Goal: Information Seeking & Learning: Learn about a topic

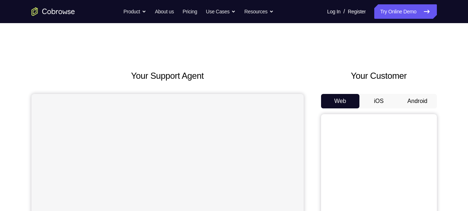
click at [413, 97] on button "Android" at bounding box center [417, 101] width 39 height 14
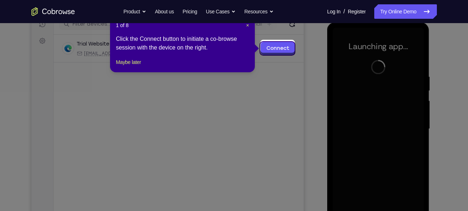
scroll to position [100, 0]
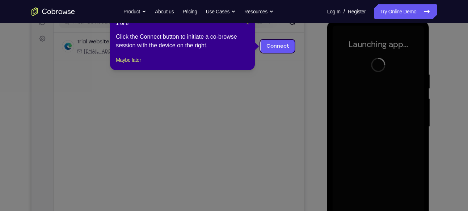
click at [248, 24] on span "×" at bounding box center [247, 23] width 3 height 6
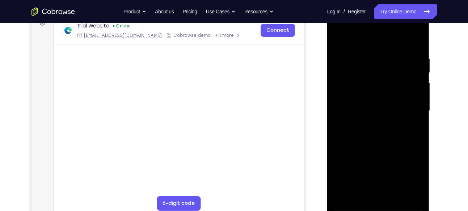
scroll to position [127, 0]
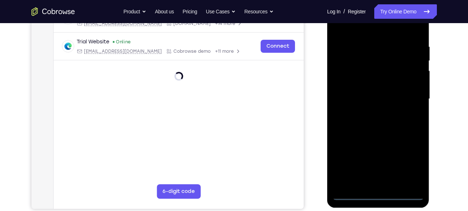
click at [373, 192] on div at bounding box center [378, 99] width 91 height 203
click at [378, 192] on div at bounding box center [378, 99] width 91 height 203
click at [378, 194] on div at bounding box center [378, 99] width 91 height 203
click at [410, 167] on div at bounding box center [378, 99] width 91 height 203
click at [364, 30] on div at bounding box center [378, 99] width 91 height 203
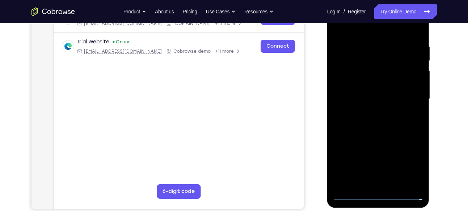
click at [406, 92] on div at bounding box center [378, 99] width 91 height 203
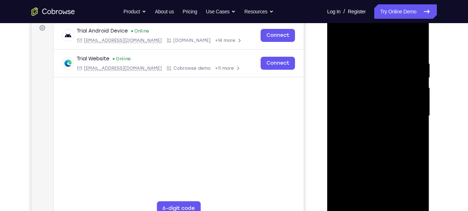
scroll to position [110, 0]
click at [368, 128] on div at bounding box center [378, 116] width 91 height 203
click at [369, 112] on div at bounding box center [378, 116] width 91 height 203
click at [357, 123] on div at bounding box center [378, 116] width 91 height 203
click at [398, 114] on div at bounding box center [378, 116] width 91 height 203
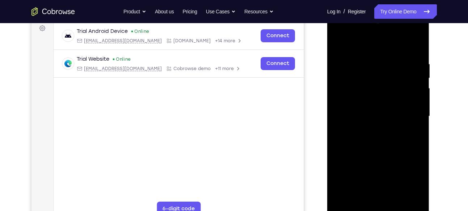
click at [389, 139] on div at bounding box center [378, 116] width 91 height 203
click at [390, 143] on div at bounding box center [378, 116] width 91 height 203
click at [398, 198] on div at bounding box center [378, 116] width 91 height 203
click at [378, 156] on div at bounding box center [378, 116] width 91 height 203
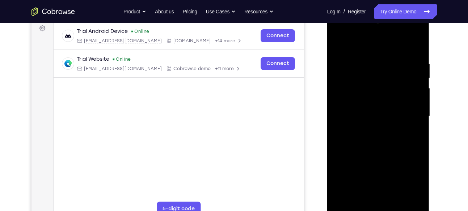
click at [378, 115] on div at bounding box center [378, 116] width 91 height 203
click at [414, 134] on div at bounding box center [378, 116] width 91 height 203
click at [337, 45] on div at bounding box center [378, 116] width 91 height 203
click at [341, 43] on div at bounding box center [378, 116] width 91 height 203
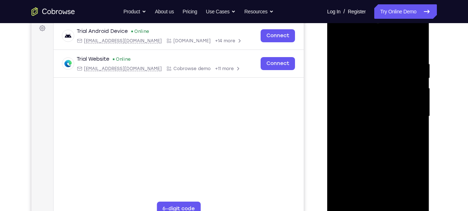
click at [387, 80] on div at bounding box center [378, 116] width 91 height 203
click at [418, 70] on div at bounding box center [378, 116] width 91 height 203
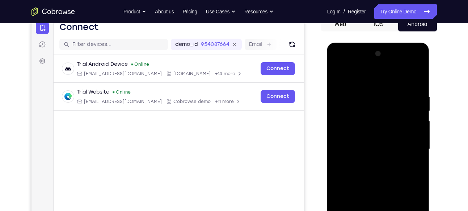
scroll to position [77, 0]
click at [417, 111] on div at bounding box center [378, 150] width 91 height 203
click at [415, 138] on div at bounding box center [378, 150] width 91 height 203
click at [418, 137] on div at bounding box center [378, 150] width 91 height 203
